Goal: Answer question/provide support

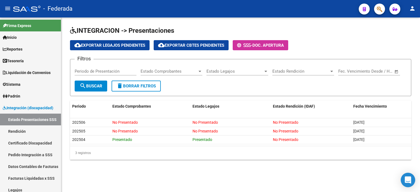
click at [410, 182] on icon "Open Intercom Messenger" at bounding box center [408, 180] width 7 height 7
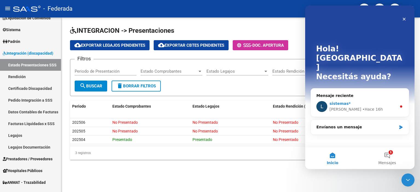
click at [361, 101] on div "sistemas*" at bounding box center [363, 104] width 67 height 6
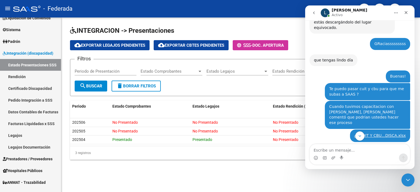
scroll to position [496, 0]
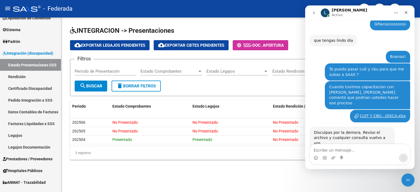
click at [345, 149] on textarea "Escribe un mensaje..." at bounding box center [360, 148] width 100 height 9
type textarea "b"
type textarea "Buen dia!"
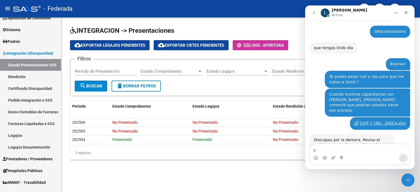
scroll to position [526, 0]
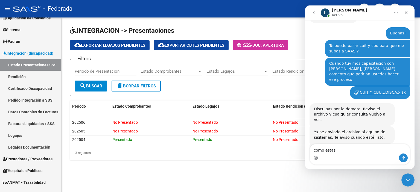
type textarea "como estas?"
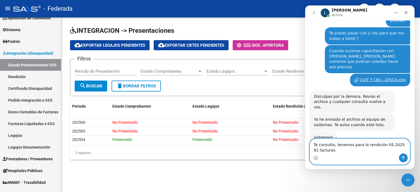
scroll to position [545, 0]
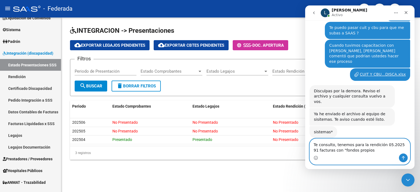
type textarea "Te consulto, tenemos para la rendición 05.2025 91 facturas con "fondos propios""
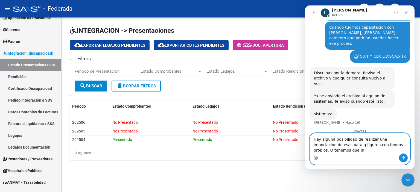
scroll to position [568, 0]
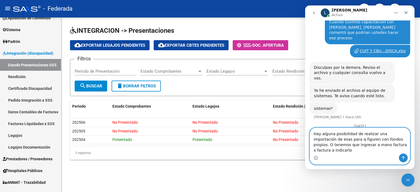
type textarea "Hay alguna posibilidad de realizar una importación de esas para q figuren con f…"
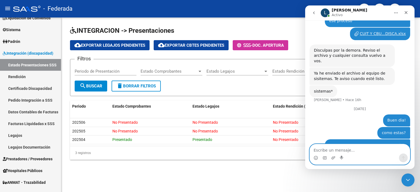
scroll to position [586, 0]
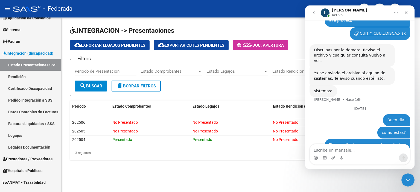
click at [395, 10] on button "Inicio" at bounding box center [396, 13] width 10 height 10
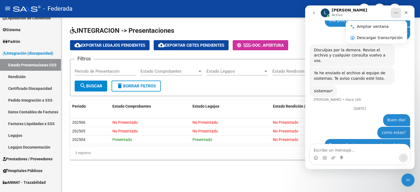
click at [394, 12] on icon "Inicio" at bounding box center [396, 13] width 4 height 4
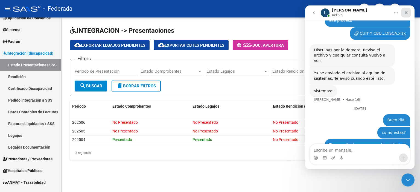
click at [406, 14] on icon "Cerrar" at bounding box center [406, 12] width 4 height 4
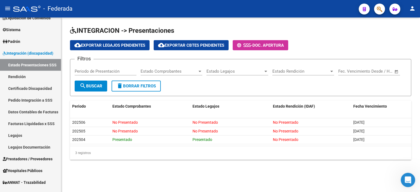
click at [407, 177] on icon "Abrir Intercom Messenger" at bounding box center [407, 179] width 9 height 9
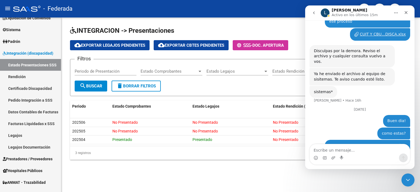
click at [361, 150] on textarea "Escribe un mensaje..." at bounding box center [360, 148] width 100 height 9
click at [358, 149] on textarea "Escribe un mensaje..." at bounding box center [360, 148] width 100 height 9
type textarea "y"
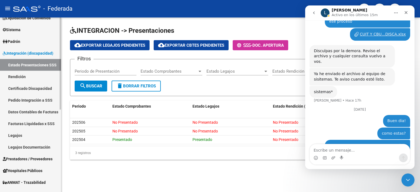
click at [27, 77] on link "Rendición" at bounding box center [30, 77] width 61 height 12
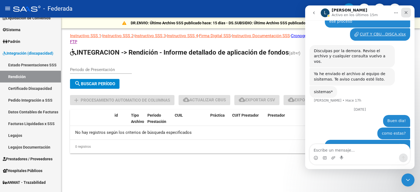
click at [406, 12] on icon "Cerrar" at bounding box center [406, 12] width 3 height 3
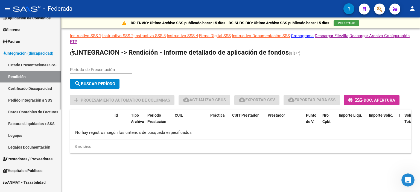
click at [32, 126] on link "Facturas Liquidadas x SSS" at bounding box center [30, 124] width 61 height 12
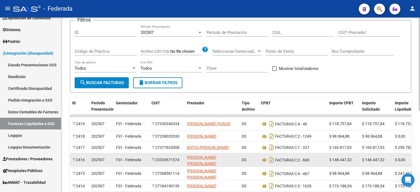
scroll to position [82, 0]
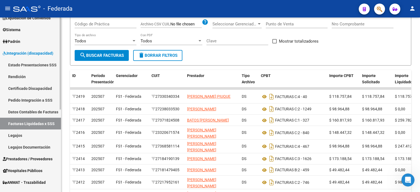
click at [33, 79] on link "Rendición" at bounding box center [30, 77] width 61 height 12
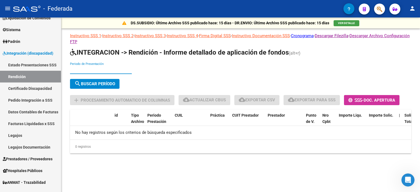
click at [77, 70] on input "Periodo de Presentación" at bounding box center [101, 69] width 62 height 5
type input "202505"
click at [98, 83] on span "search Buscar Período" at bounding box center [94, 84] width 41 height 5
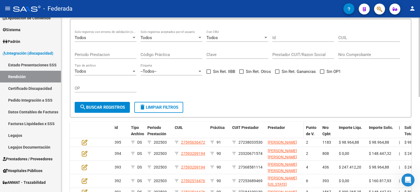
scroll to position [137, 0]
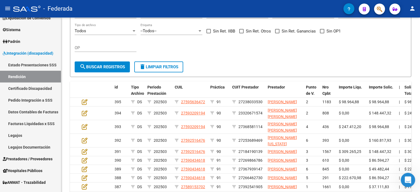
click at [407, 175] on icon "Abrir Intercom Messenger" at bounding box center [407, 179] width 9 height 9
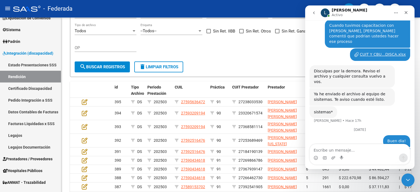
scroll to position [586, 0]
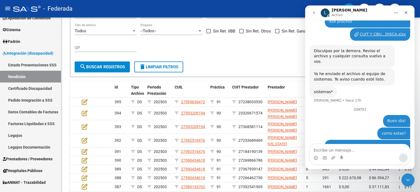
click at [358, 147] on textarea "Escribe un mensaje..." at bounding box center [360, 148] width 100 height 9
type textarea "Y"
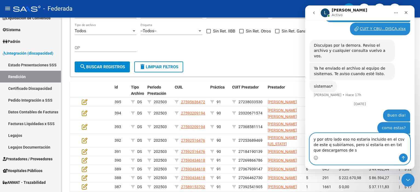
scroll to position [597, 0]
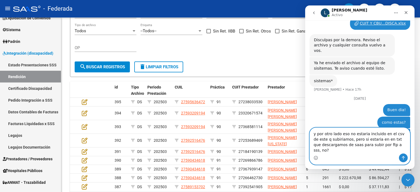
type textarea "y por otro lado eso no estaria incluido en el csv de este q subiriamos, pero si…"
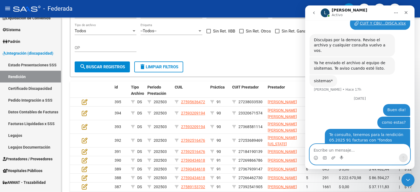
scroll to position [614, 0]
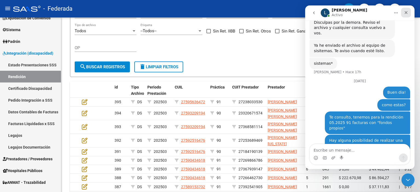
click at [406, 15] on div "Cerrar" at bounding box center [406, 13] width 10 height 10
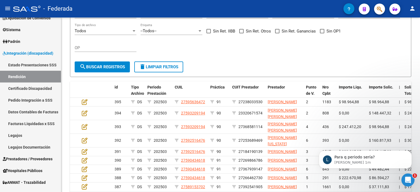
scroll to position [684, 0]
click at [407, 179] on icon "Abrir Intercom Messenger" at bounding box center [407, 179] width 9 height 9
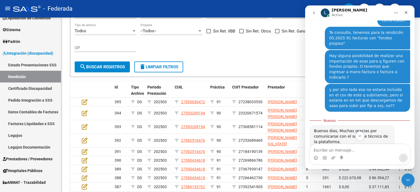
scroll to position [693, 0]
click at [340, 150] on textarea "Escribe un mensaje..." at bounding box center [360, 148] width 100 height 9
type textarea "para todos"
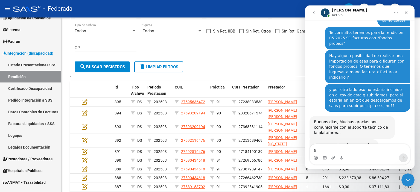
scroll to position [700, 0]
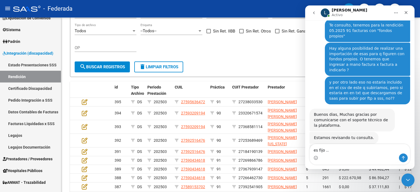
type textarea "es fijo ..."
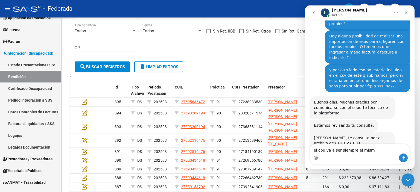
type textarea "el cbu va a ser siempre el mismo"
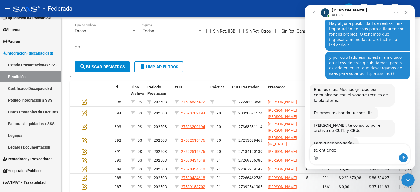
type textarea "se entiende?"
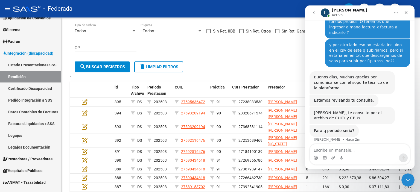
click at [394, 12] on icon "Inicio" at bounding box center [396, 13] width 4 height 4
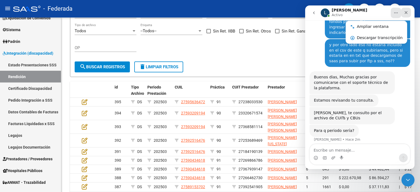
click at [407, 11] on icon "Cerrar" at bounding box center [406, 12] width 4 height 4
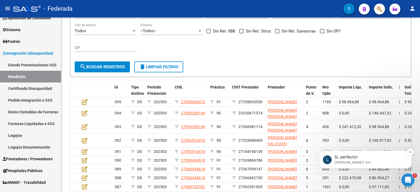
scroll to position [0, 0]
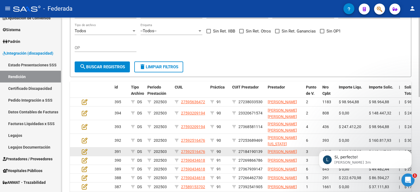
click at [370, 156] on datatable-body-cell "$ 148.447,32" at bounding box center [382, 152] width 30 height 8
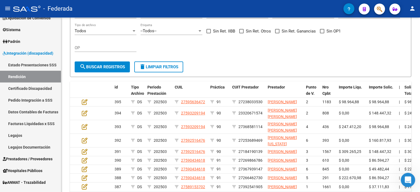
click at [409, 179] on icon "Abrir Intercom Messenger" at bounding box center [407, 179] width 9 height 9
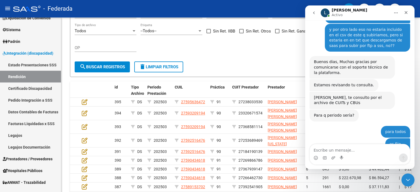
scroll to position [754, 0]
click at [354, 151] on textarea "Escribe un mensaje..." at bounding box center [360, 148] width 100 height 9
type textarea "geniaaal"
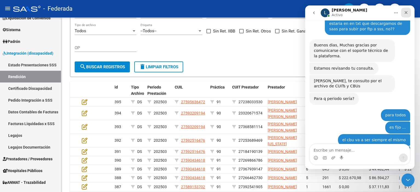
click at [407, 12] on icon "Cerrar" at bounding box center [406, 12] width 3 height 3
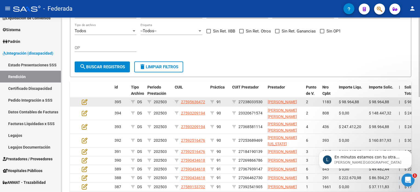
scroll to position [792, 0]
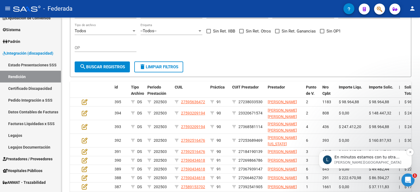
click at [385, 160] on p "Ludmila • Ahora" at bounding box center [370, 162] width 71 height 5
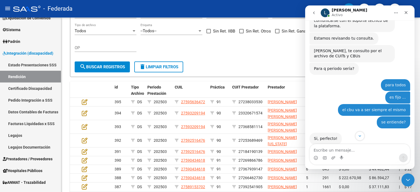
scroll to position [801, 0]
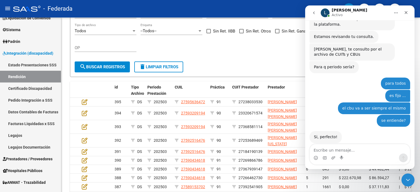
click at [347, 150] on textarea "Escribe un mensaje..." at bounding box center [360, 148] width 100 height 9
type textarea "dale te agradezco"
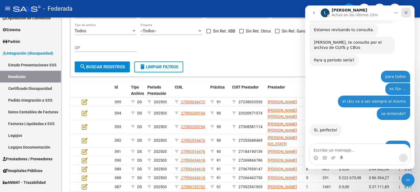
click at [407, 11] on icon "Cerrar" at bounding box center [406, 12] width 3 height 3
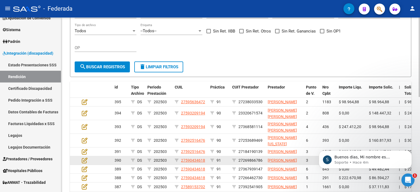
scroll to position [0, 0]
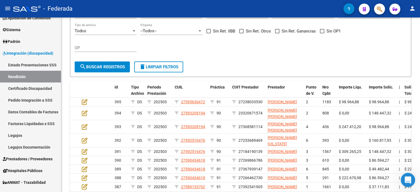
click at [407, 179] on icon "Abrir Intercom Messenger" at bounding box center [408, 179] width 4 height 4
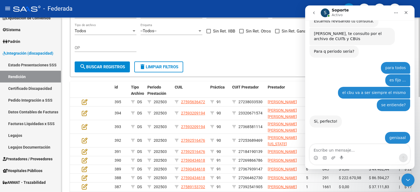
scroll to position [853, 0]
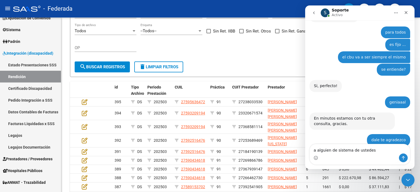
type textarea "a alguien de sistema de ustedes?"
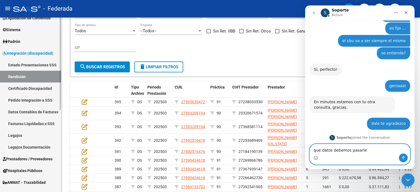
type textarea "que datos debemos pasarle?"
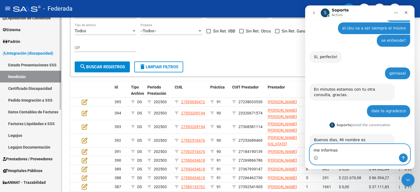
type textarea "me informas?"
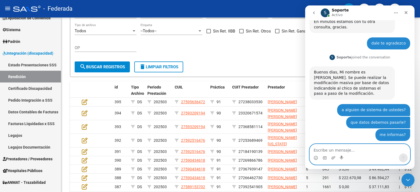
scroll to position [950, 0]
click at [360, 151] on textarea "Escribe un mensaje..." at bounding box center [360, 148] width 100 height 9
type textarea "este formato ?"
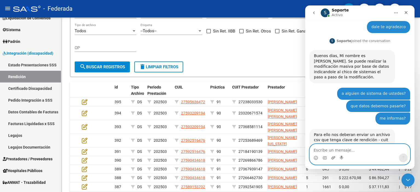
click at [334, 156] on icon "Adjuntar un archivo" at bounding box center [333, 158] width 4 height 4
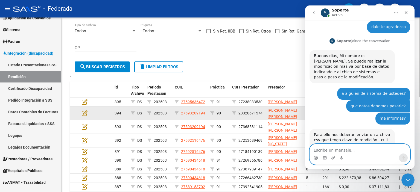
scroll to position [980, 0]
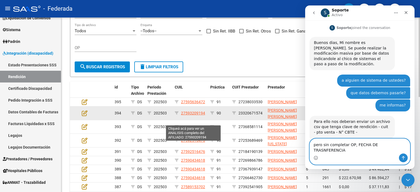
type textarea "pero sin completar OP, FECHA DE TRASNFERENCIA?"
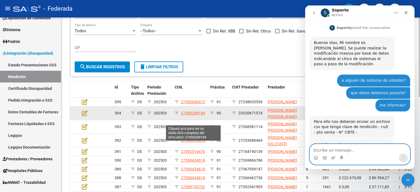
scroll to position [997, 0]
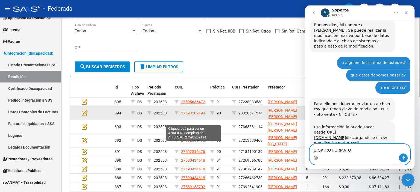
type textarea "U OPTRO FORMATO ?"
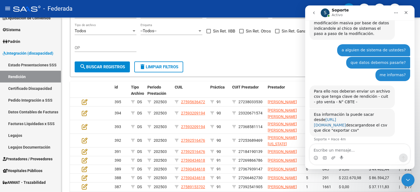
click at [346, 118] on link "[URL][DOMAIN_NAME]" at bounding box center [330, 123] width 32 height 10
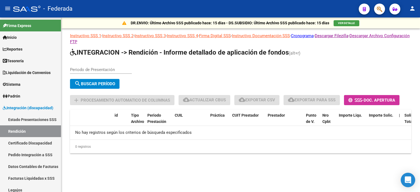
click at [406, 177] on div "Open Intercom Messenger" at bounding box center [408, 180] width 15 height 15
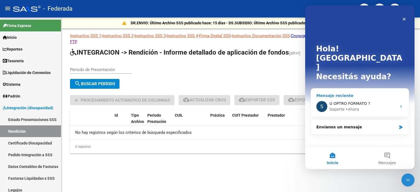
click at [372, 101] on div "U OPTRO FORMATO ?" at bounding box center [363, 104] width 67 height 6
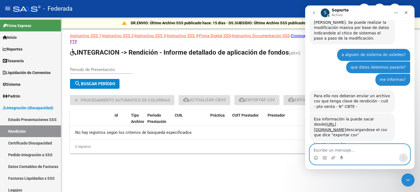
scroll to position [1010, 0]
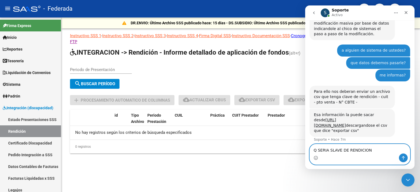
type textarea "Q SERIA SLAVE DE RENDICION ?"
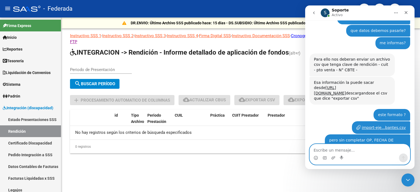
scroll to position [1086, 0]
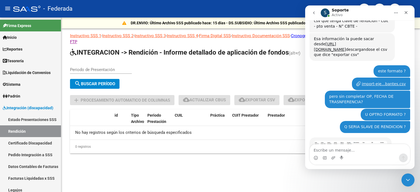
click at [368, 141] on img "Soporte dice…" at bounding box center [350, 158] width 73 height 34
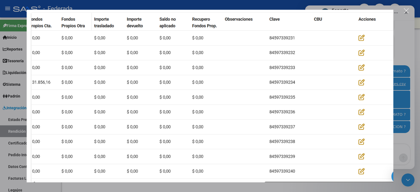
click at [386, 188] on div "Intercom Messenger" at bounding box center [210, 96] width 420 height 192
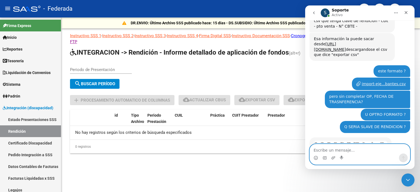
click at [354, 152] on textarea "Escribe un mensaje..." at bounding box center [360, 148] width 100 height 9
type textarea "aaaaaaaaaaaah"
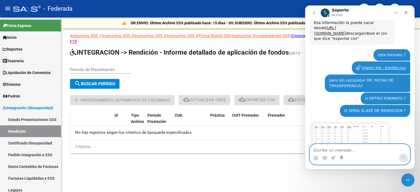
scroll to position [1102, 0]
type textarea "bieeen"
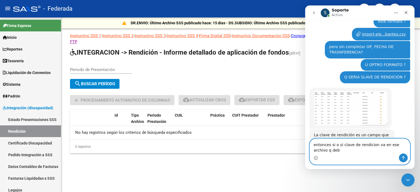
scroll to position [1141, 0]
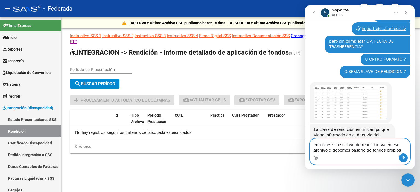
type textarea "entonces si o si clave de rendicion va en ese archivo q debemos pasarle de fond…"
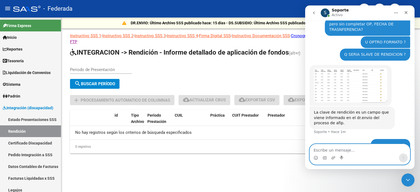
scroll to position [1159, 0]
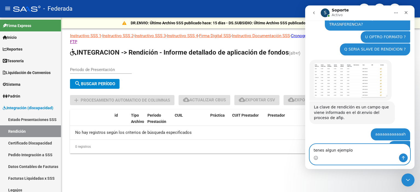
type textarea "tenes algun ejemplo?"
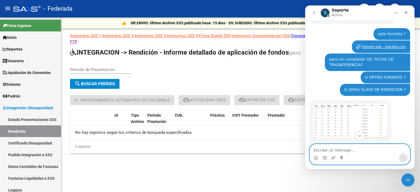
scroll to position [1115, 0]
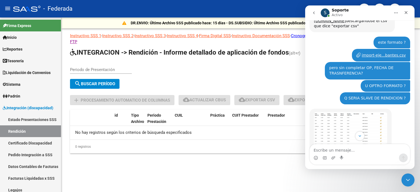
click at [373, 112] on img "Soporte dice…" at bounding box center [350, 129] width 73 height 34
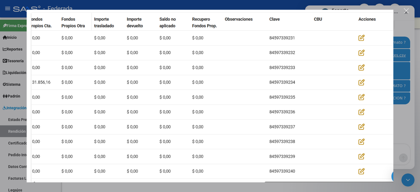
click at [402, 27] on div "Intercom Messenger" at bounding box center [210, 96] width 420 height 192
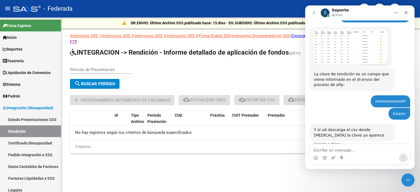
scroll to position [1176, 0]
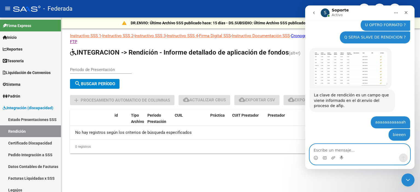
click at [355, 150] on textarea "Escribe un mensaje..." at bounding box center [360, 148] width 100 height 9
type textarea "ah directamente descargo ese"
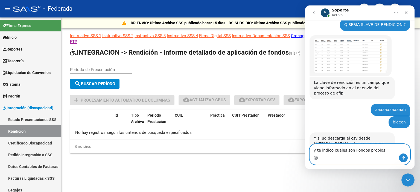
type textarea "y te indico cuales son Fondos propios?"
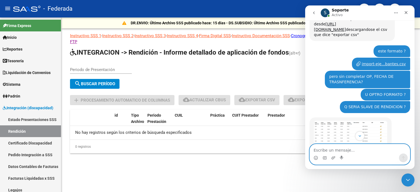
scroll to position [1064, 0]
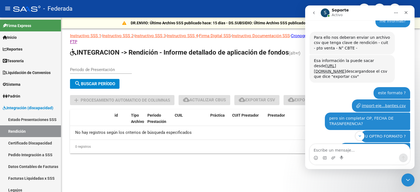
click at [360, 163] on img "Soporte dice…" at bounding box center [350, 180] width 73 height 34
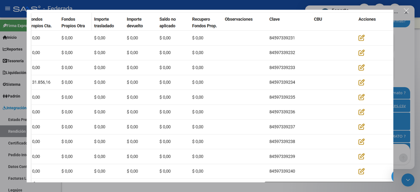
click at [406, 9] on div "Cerrar" at bounding box center [406, 10] width 5 height 5
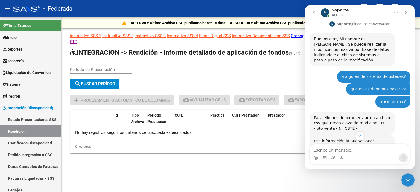
scroll to position [982, 0]
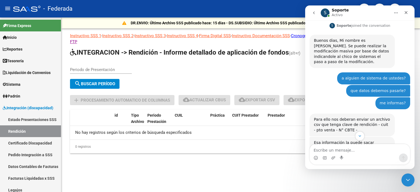
click at [326, 146] on link "[URL][DOMAIN_NAME]" at bounding box center [330, 151] width 32 height 10
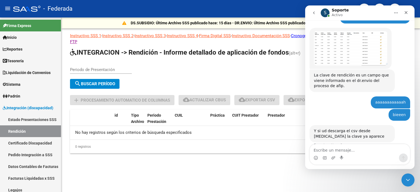
scroll to position [1201, 0]
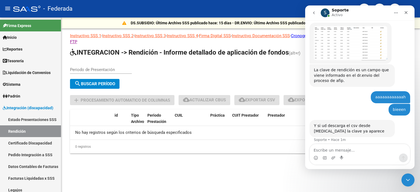
click at [105, 70] on input "Periodo de Presentación" at bounding box center [101, 69] width 62 height 5
click at [395, 12] on icon "Inicio" at bounding box center [396, 13] width 4 height 4
click at [406, 11] on icon "Cerrar" at bounding box center [406, 12] width 4 height 4
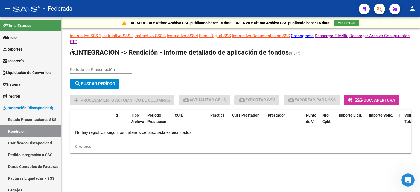
click at [103, 66] on div "Periodo de Presentación" at bounding box center [101, 68] width 62 height 12
type input "202505"
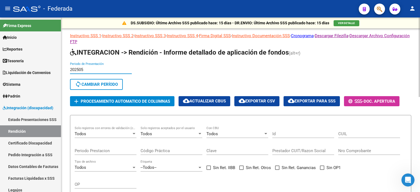
click at [264, 102] on span "cloud_download Exportar CSV" at bounding box center [257, 101] width 36 height 5
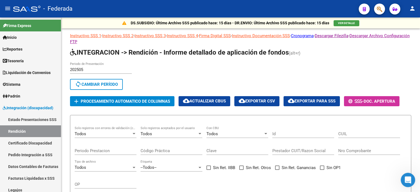
click at [405, 179] on icon "Abrir Intercom Messenger" at bounding box center [407, 179] width 9 height 9
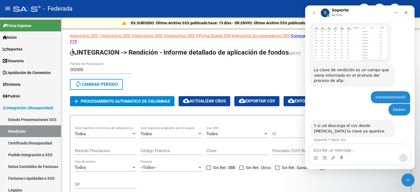
click at [346, 150] on textarea "Escribe un mensaje..." at bounding box center [360, 148] width 100 height 9
type textarea "el tema es q en ese archivo no lo tengo por factura"
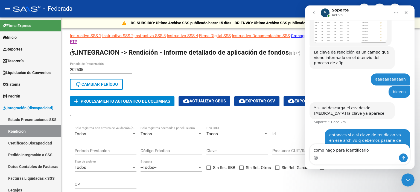
type textarea "como hago para identificarlo ?"
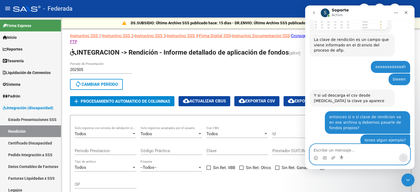
scroll to position [1310, 0]
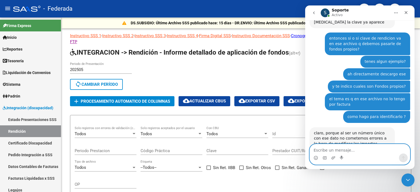
click at [350, 151] on textarea "Escribe un mensaje..." at bounding box center [360, 148] width 100 height 9
type textarea "claro, pero lo q te consulto es"
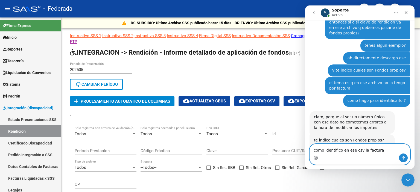
type textarea "como identifico en ese csv la factura="
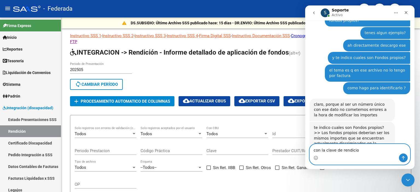
type textarea "con la clave de rendicion"
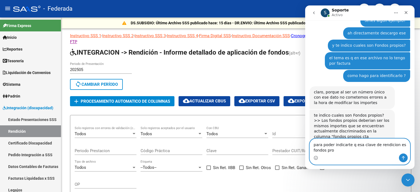
scroll to position [1356, 0]
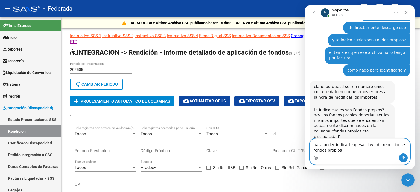
type textarea "para poder indicarte q esa clave de rendicion es fondos propios?"
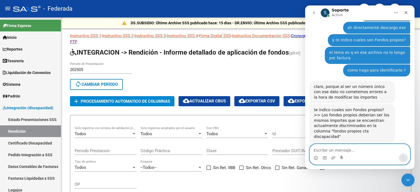
scroll to position [1369, 0]
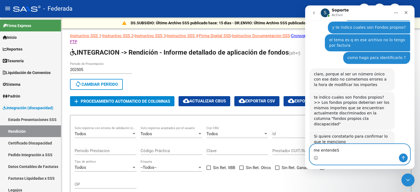
type textarea "me entendeS?"
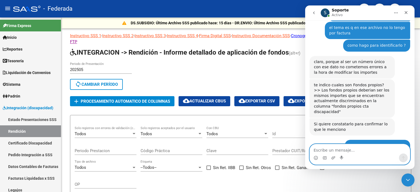
scroll to position [1432, 0]
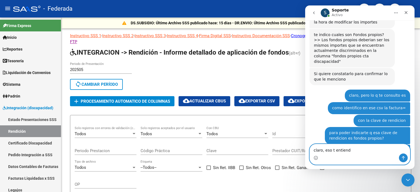
type textarea "claro, eso t entiendo"
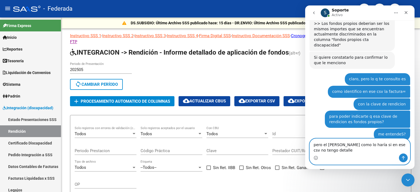
scroll to position [1454, 0]
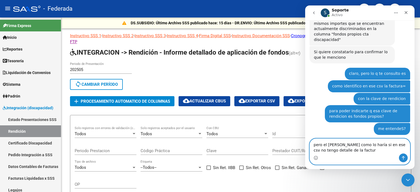
type textarea "pero el cruice como lo haría si en ese csv no tengo detalle de la factura"
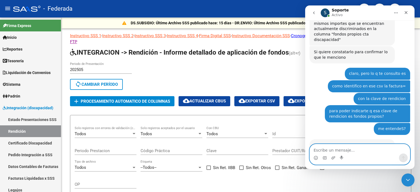
scroll to position [1466, 0]
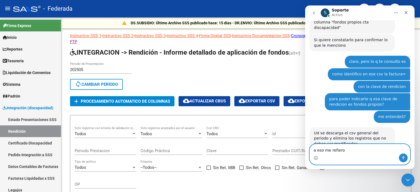
type textarea "a eso me refiero ?"
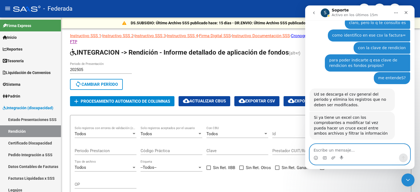
scroll to position [1505, 0]
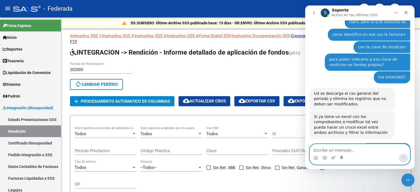
click at [350, 148] on textarea "Escribe un mensaje..." at bounding box center [360, 148] width 100 height 9
type textarea "no los veo"
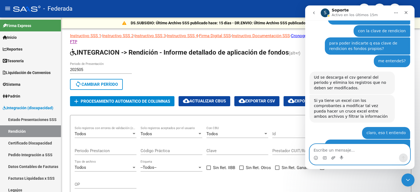
click at [334, 158] on icon "Adjuntar un archivo" at bounding box center [334, 158] width 4 height 3
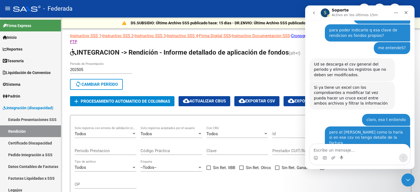
click at [352, 153] on textarea "Escribe un mensaje..." at bounding box center [360, 148] width 100 height 9
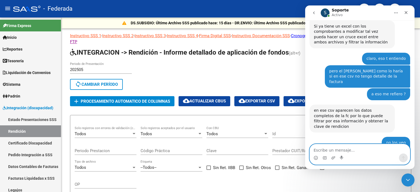
scroll to position [1596, 0]
click at [346, 150] on textarea "Escribe un mensaje..." at bounding box center [360, 148] width 100 height 9
type textarea "ahh bieeen"
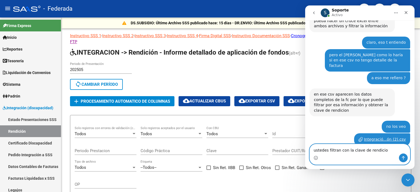
type textarea "ustedes filtran con la clave de rendicion"
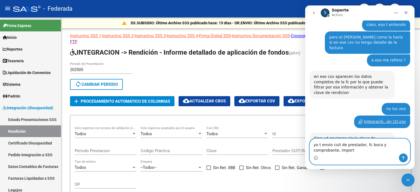
type textarea "yo t envio cuit de prestador, fc boca y comprobante, importe"
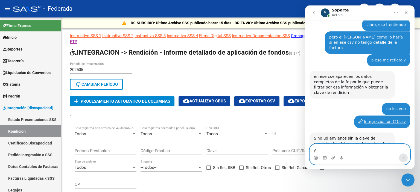
scroll to position [1642, 0]
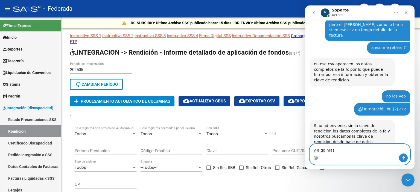
type textarea "y algo mas?"
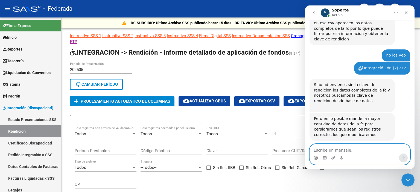
scroll to position [1692, 0]
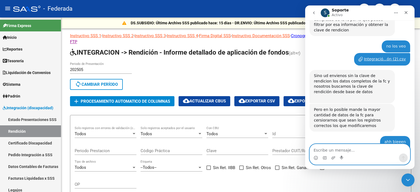
click at [365, 146] on textarea "Escribe un mensaje..." at bounding box center [360, 148] width 100 height 9
type textarea "genial"
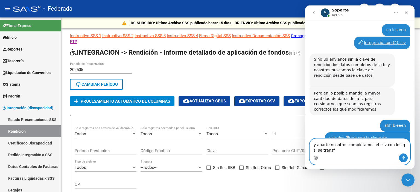
scroll to position [1714, 0]
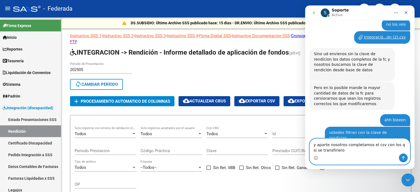
type textarea "y aparte nosotros completamos el csv con los q si se transfirieron"
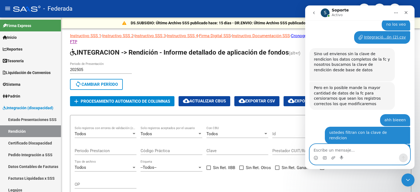
type textarea "?"
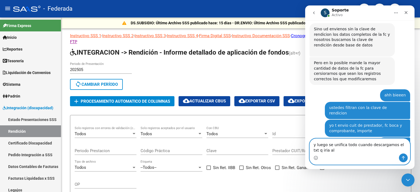
scroll to position [1745, 0]
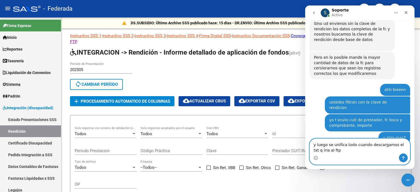
type textarea "y luego se unifica todo cuando descargamos el txt q iria al ftp ?"
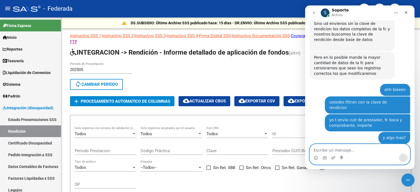
scroll to position [1757, 0]
